Goal: Task Accomplishment & Management: Manage account settings

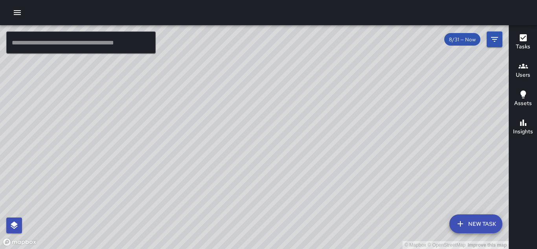
click at [233, 92] on div "© Mapbox © OpenStreetMap Improve this map" at bounding box center [254, 137] width 509 height 224
drag, startPoint x: 258, startPoint y: 195, endPoint x: 278, endPoint y: 111, distance: 85.8
click at [278, 111] on div "© Mapbox © OpenStreetMap Improve this map" at bounding box center [254, 137] width 509 height 224
click at [275, 72] on div "© Mapbox © OpenStreetMap Improve this map" at bounding box center [254, 137] width 509 height 224
drag, startPoint x: 180, startPoint y: 199, endPoint x: 223, endPoint y: 91, distance: 116.2
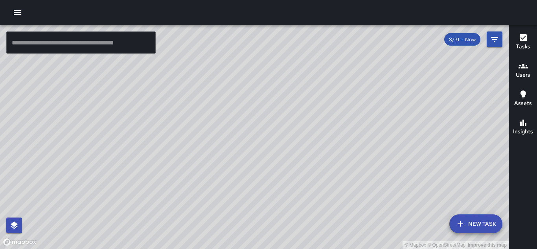
click at [223, 91] on div "© Mapbox © OpenStreetMap Improve this map" at bounding box center [254, 137] width 509 height 224
click at [530, 42] on h6 "Tasks" at bounding box center [523, 46] width 15 height 9
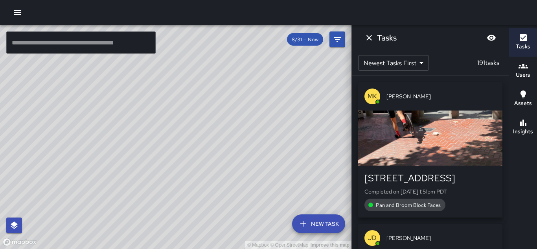
drag, startPoint x: 244, startPoint y: 78, endPoint x: 210, endPoint y: 125, distance: 57.8
click at [210, 125] on div "© Mapbox © OpenStreetMap Improve this map" at bounding box center [176, 137] width 352 height 224
drag, startPoint x: 208, startPoint y: 129, endPoint x: 208, endPoint y: 156, distance: 27.2
click at [208, 156] on div "© Mapbox © OpenStreetMap Improve this map" at bounding box center [176, 137] width 352 height 224
click at [367, 37] on icon "Dismiss" at bounding box center [369, 37] width 9 height 9
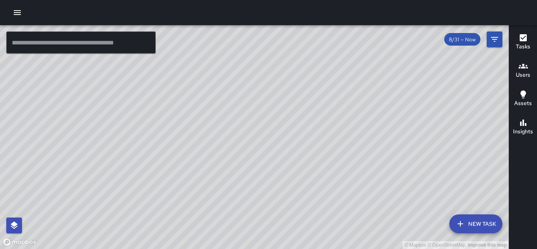
click at [14, 18] on button "button" at bounding box center [17, 13] width 16 height 16
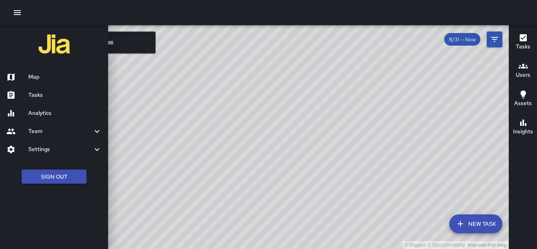
click at [34, 94] on h6 "Tasks" at bounding box center [65, 95] width 74 height 9
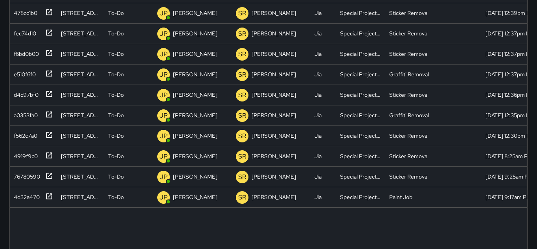
scroll to position [140, 0]
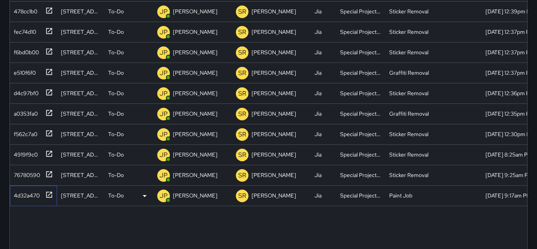
click at [19, 191] on div "4d32a470" at bounding box center [25, 193] width 29 height 11
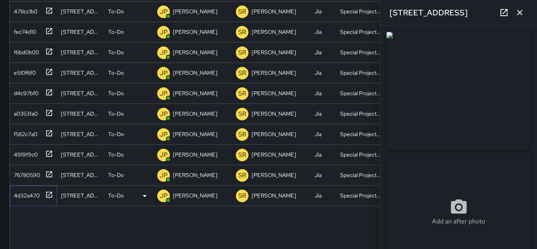
type input "**********"
click at [15, 171] on div "76780590" at bounding box center [26, 173] width 30 height 11
click at [24, 154] on div "4919f9c0" at bounding box center [24, 153] width 27 height 11
type input "**********"
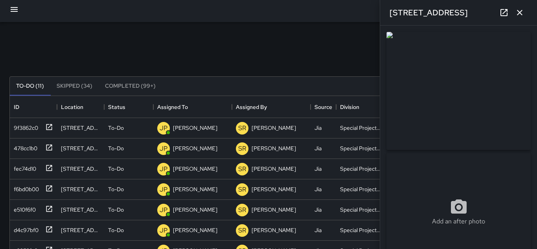
scroll to position [0, 0]
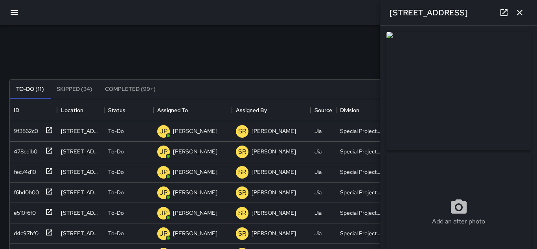
click at [82, 89] on button "Skipped (34)" at bounding box center [74, 89] width 48 height 19
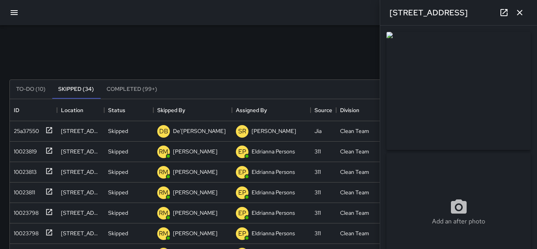
click at [24, 90] on button "To-Do (10)" at bounding box center [31, 89] width 42 height 19
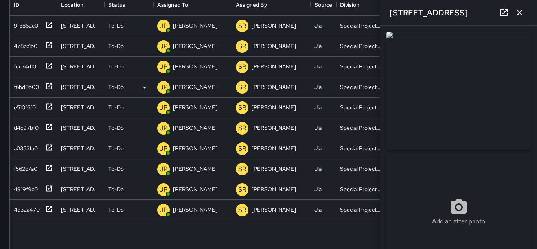
scroll to position [107, 0]
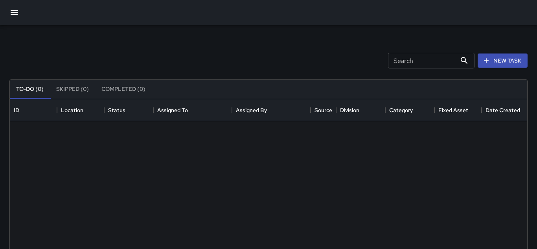
scroll to position [333, 518]
